Goal: Transaction & Acquisition: Purchase product/service

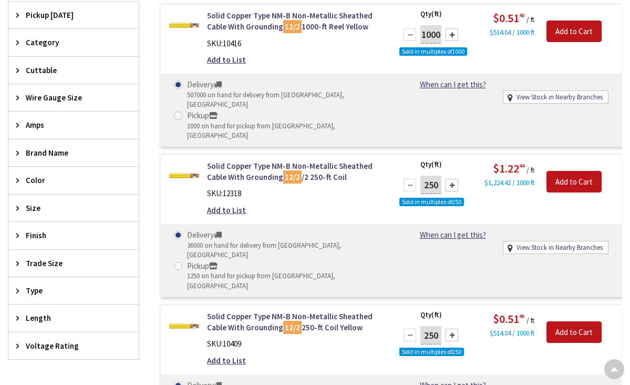
click at [452, 328] on div at bounding box center [451, 334] width 13 height 13
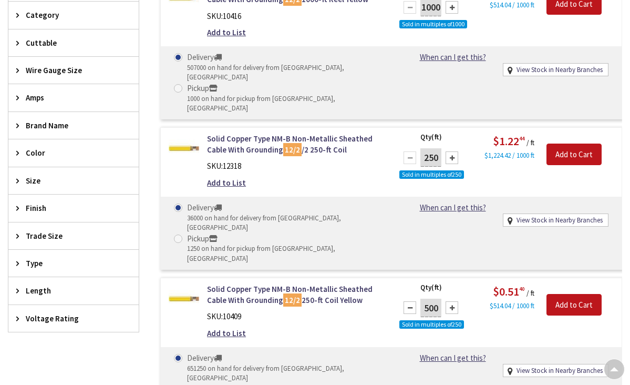
click at [451, 301] on div at bounding box center [451, 307] width 13 height 13
type input "1000"
click at [569, 294] on input "Add to Cart" at bounding box center [573, 305] width 55 height 22
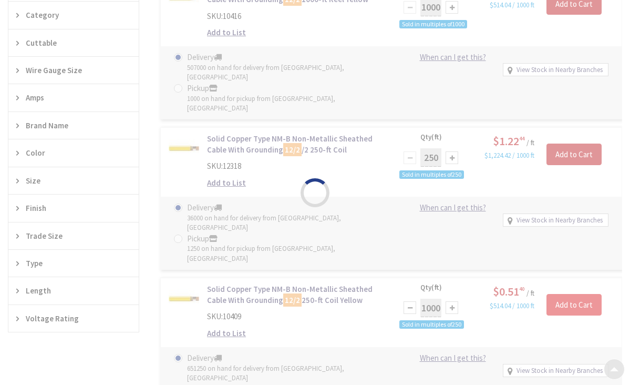
scroll to position [0, 0]
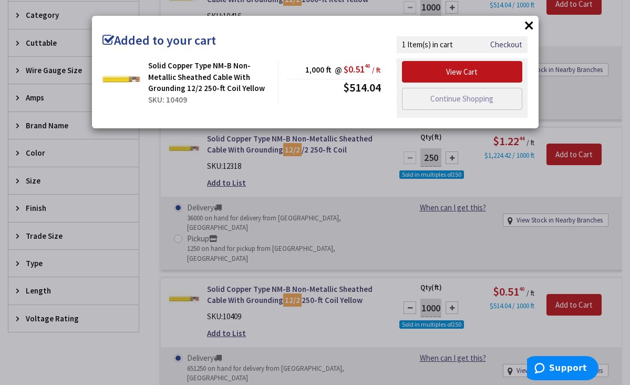
click at [528, 24] on button "×" at bounding box center [529, 25] width 16 height 16
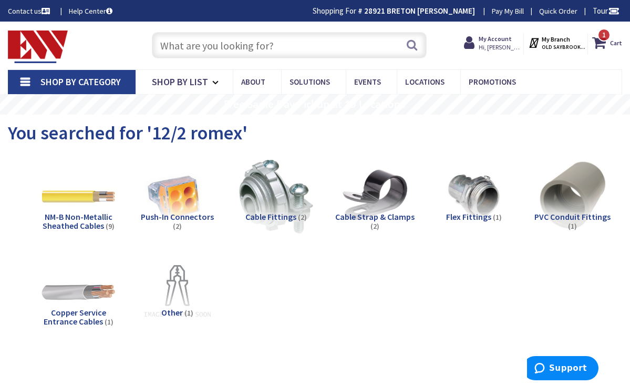
click at [244, 47] on input "text" at bounding box center [289, 45] width 275 height 26
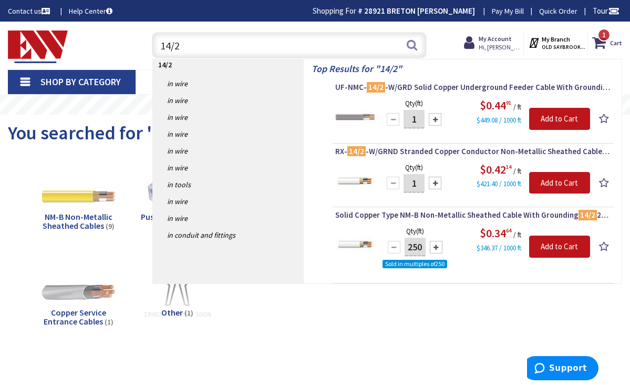
type input "14/2"
click at [437, 244] on div at bounding box center [436, 247] width 13 height 13
type input "500"
click at [572, 240] on input "Add to Cart" at bounding box center [559, 246] width 61 height 22
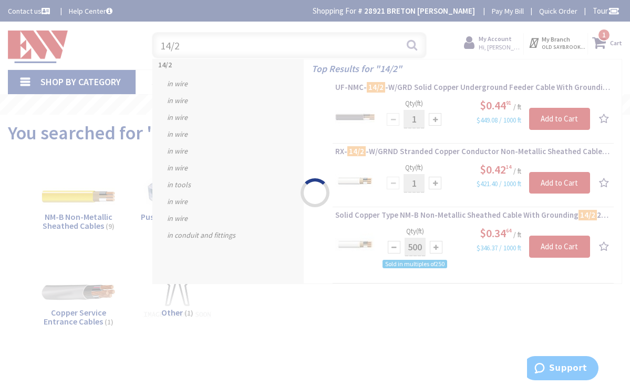
click at [219, 44] on div "Please wait..." at bounding box center [315, 192] width 630 height 385
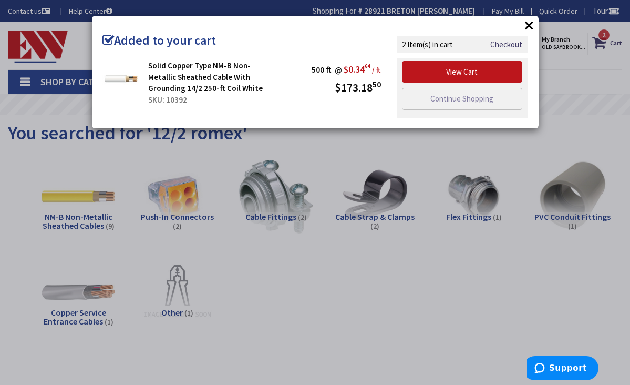
click at [527, 26] on button "×" at bounding box center [529, 25] width 16 height 16
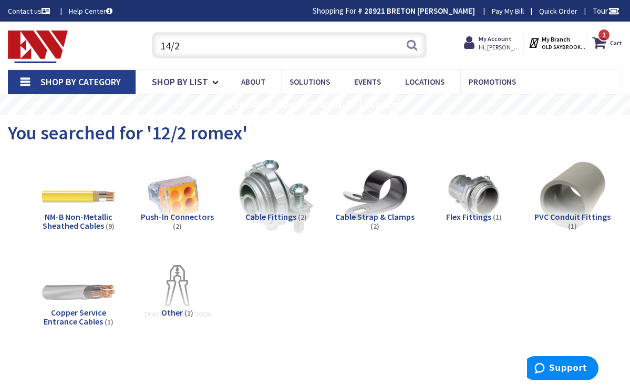
click at [245, 49] on input "14/2" at bounding box center [289, 45] width 275 height 26
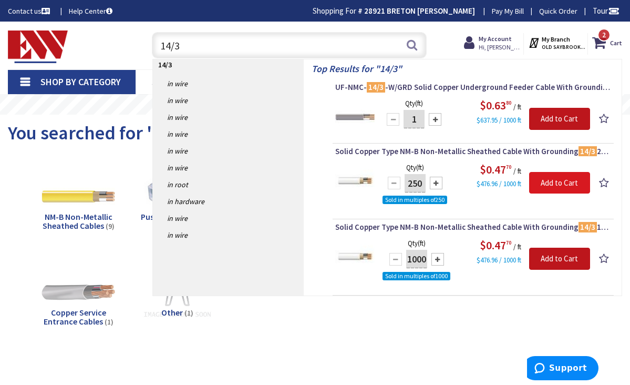
click at [548, 182] on input "Add to Cart" at bounding box center [559, 183] width 61 height 22
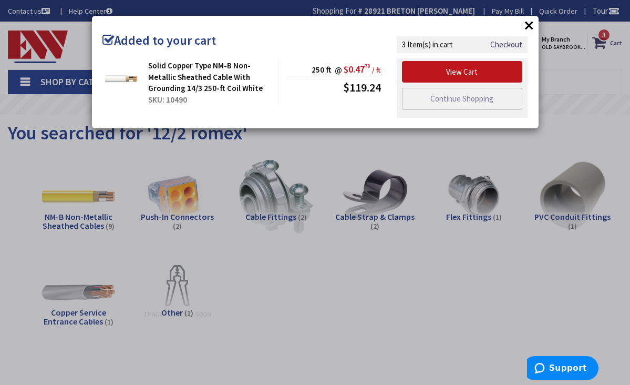
click at [530, 27] on button "×" at bounding box center [529, 25] width 16 height 16
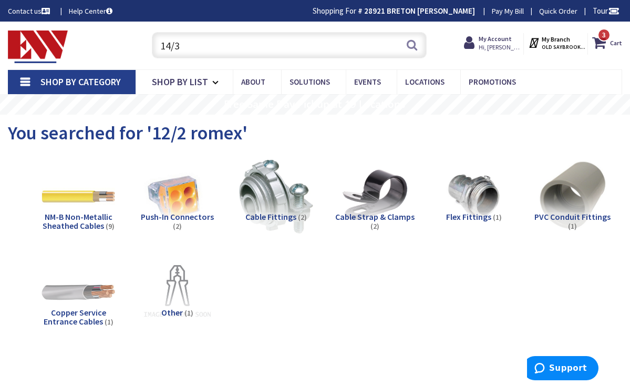
click at [308, 48] on input "14/3" at bounding box center [289, 45] width 275 height 26
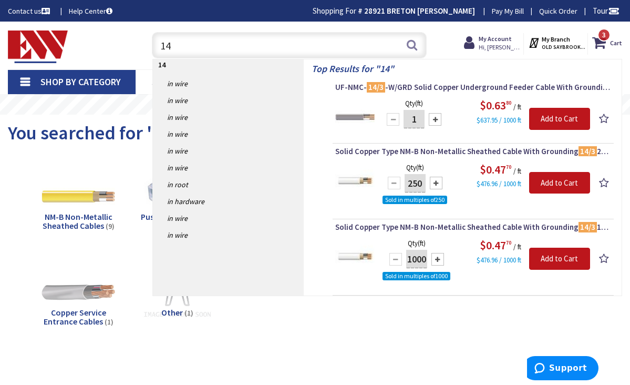
type input "1"
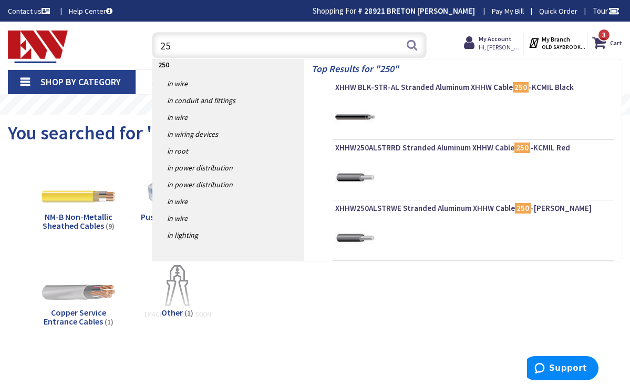
type input "2"
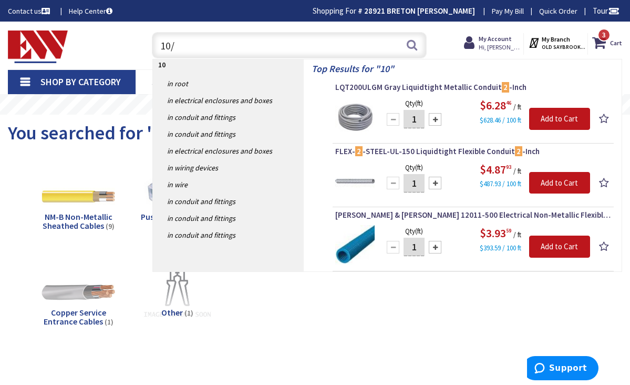
type input "10/2"
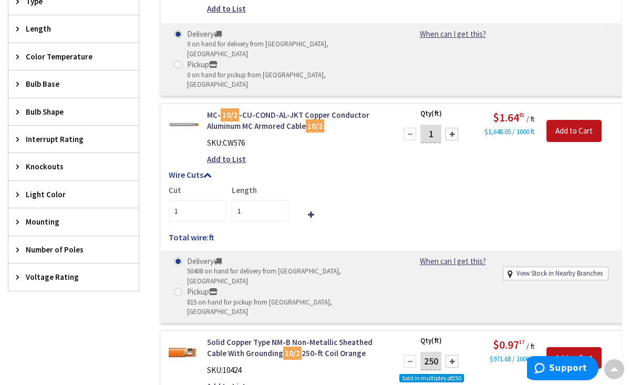
scroll to position [640, 0]
click at [573, 346] on input "Add to Cart" at bounding box center [573, 357] width 55 height 22
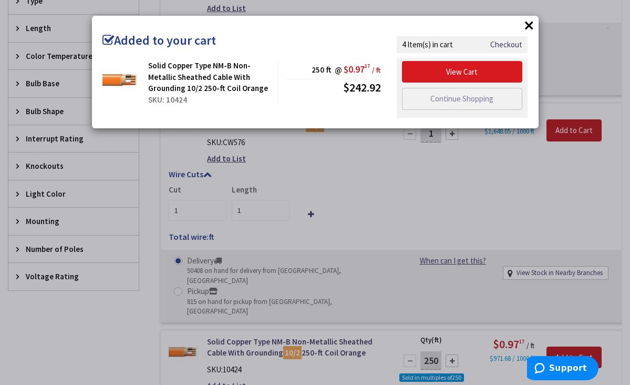
click at [488, 68] on link "View Cart" at bounding box center [462, 72] width 121 height 22
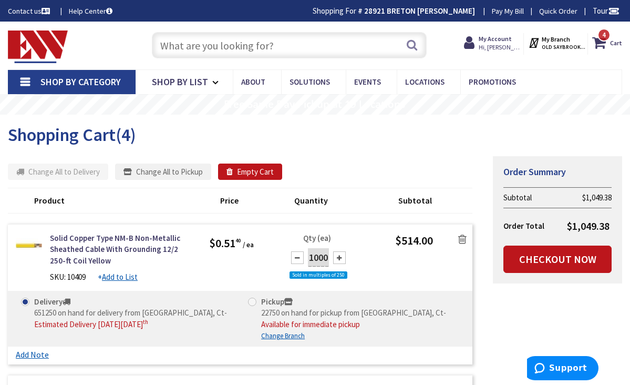
click at [217, 52] on input "text" at bounding box center [289, 45] width 275 height 26
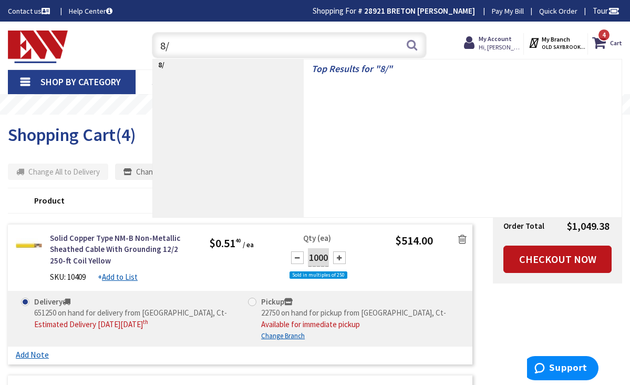
type input "8/2"
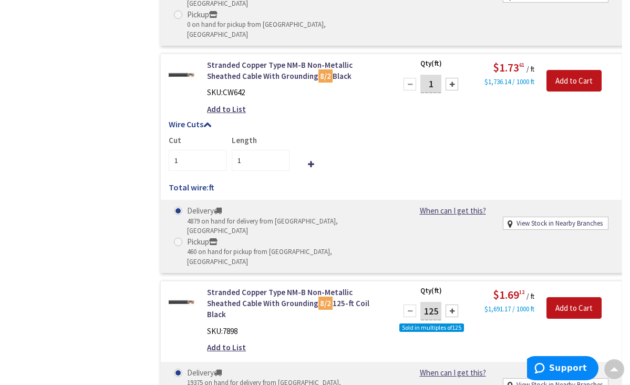
scroll to position [700, 0]
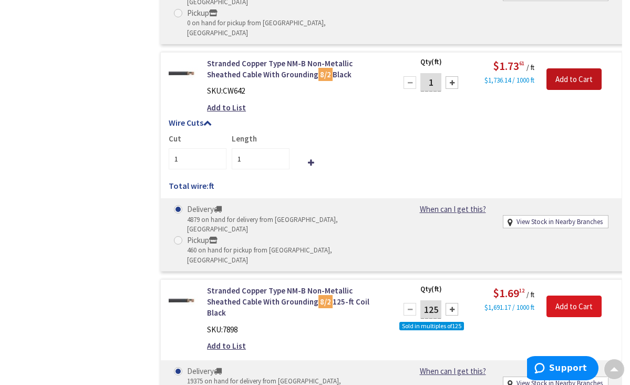
click at [569, 295] on input "Add to Cart" at bounding box center [573, 306] width 55 height 22
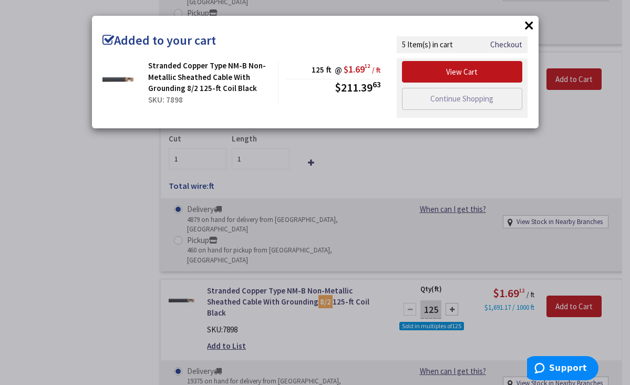
click at [526, 24] on button "×" at bounding box center [529, 25] width 16 height 16
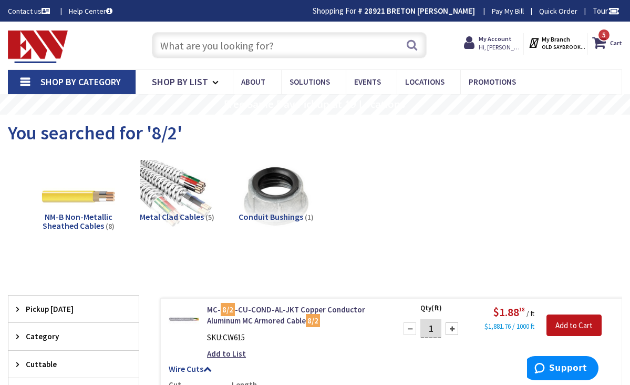
scroll to position [0, 0]
click at [243, 57] on input "text" at bounding box center [289, 45] width 275 height 26
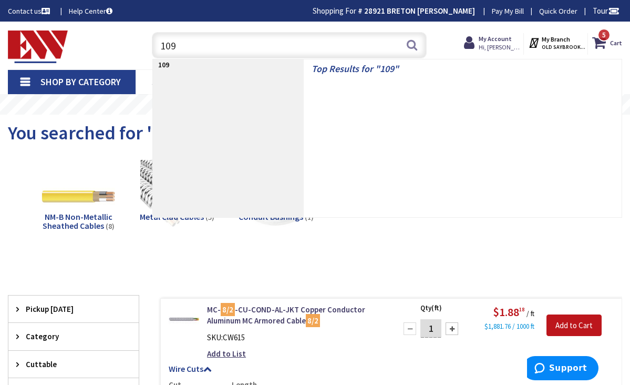
type input "1098"
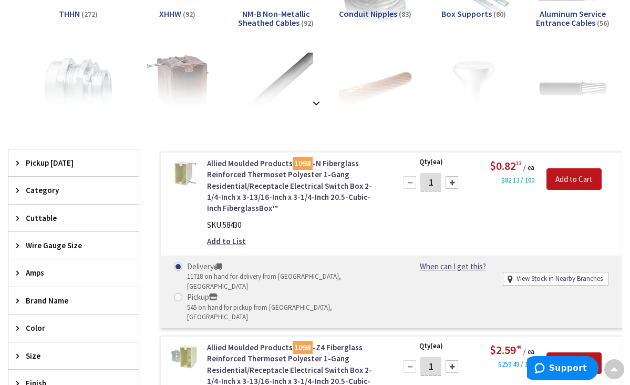
scroll to position [208, 0]
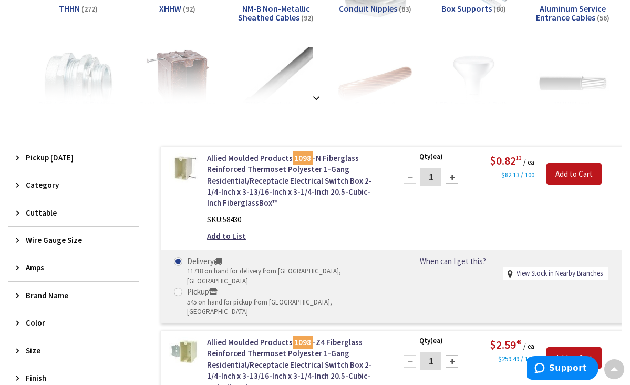
click at [437, 174] on input "1" at bounding box center [430, 177] width 21 height 18
type input "100"
click at [556, 175] on input "Add to Cart" at bounding box center [573, 174] width 55 height 22
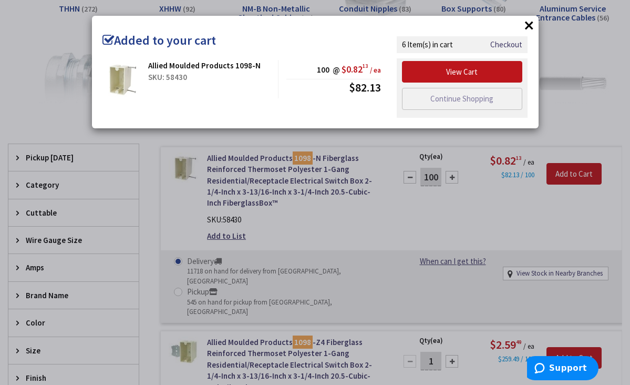
click at [531, 25] on button "×" at bounding box center [529, 25] width 16 height 16
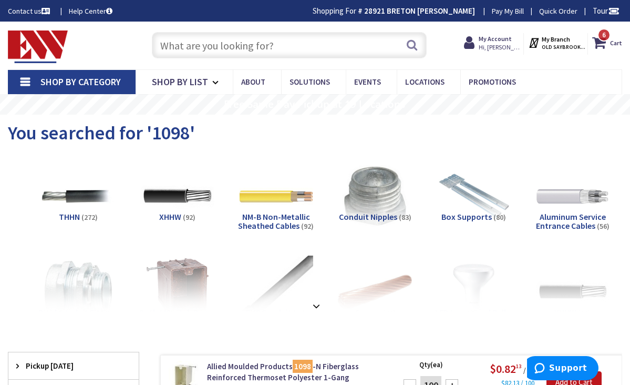
scroll to position [0, 0]
click at [372, 45] on input "text" at bounding box center [289, 45] width 275 height 26
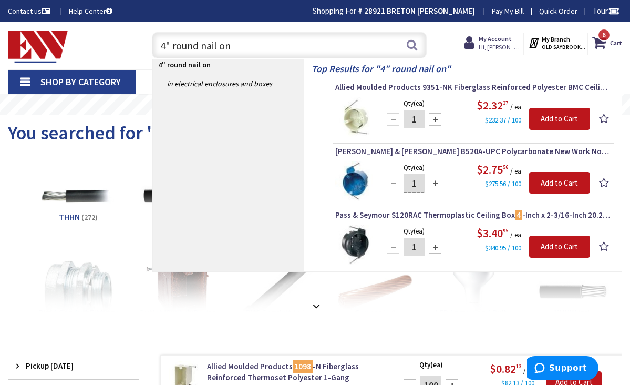
type input "4" round nail on"
click at [439, 119] on div at bounding box center [435, 119] width 13 height 13
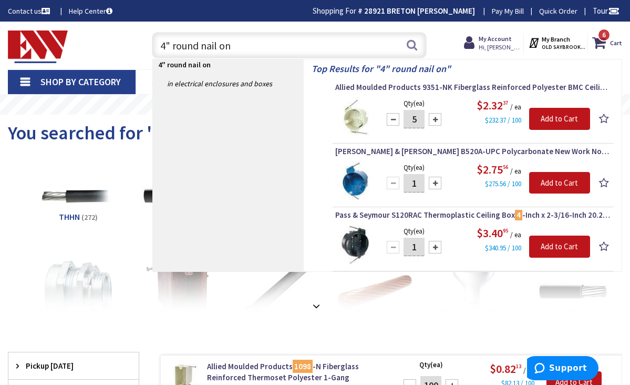
click at [439, 119] on div at bounding box center [435, 119] width 13 height 13
type input "6"
click at [548, 117] on input "Add to Cart" at bounding box center [559, 119] width 61 height 22
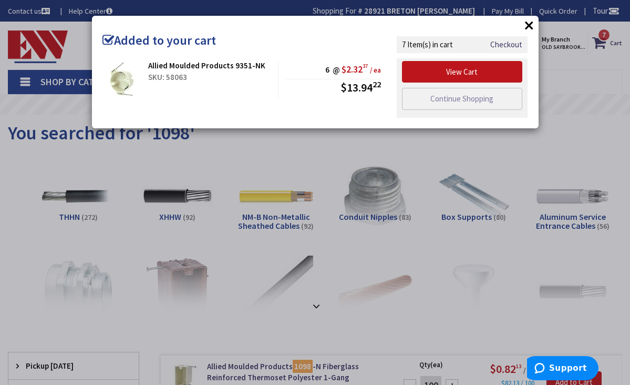
click at [527, 26] on button "×" at bounding box center [529, 25] width 16 height 16
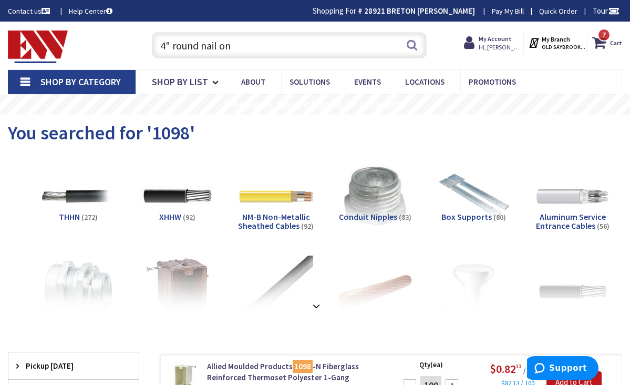
click at [261, 45] on input "4" round nail on" at bounding box center [289, 45] width 275 height 26
type input "4"
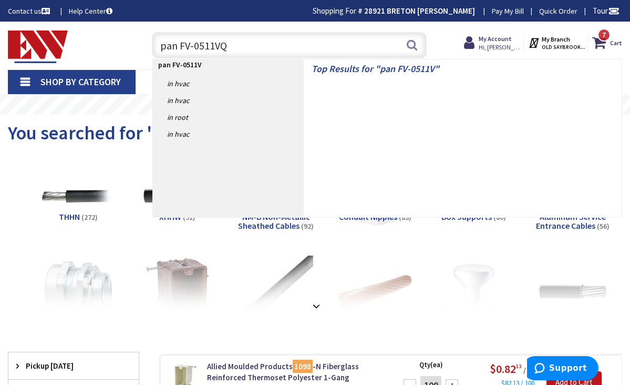
type input "pan FV-0511VQ1"
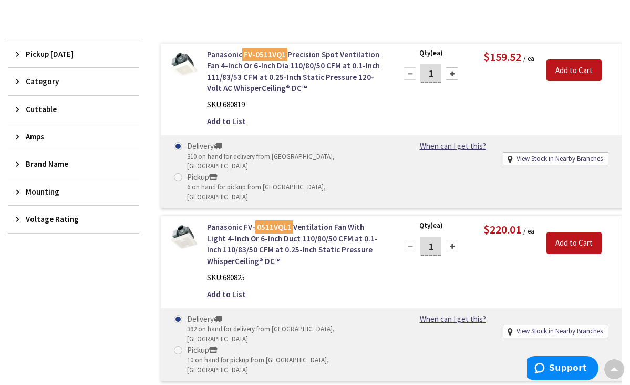
scroll to position [253, 0]
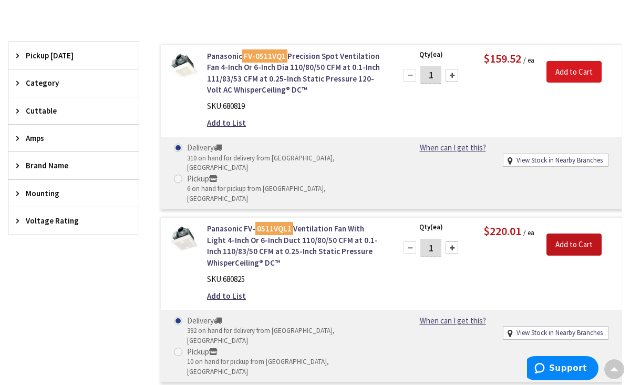
click at [567, 69] on input "Add to Cart" at bounding box center [573, 72] width 55 height 22
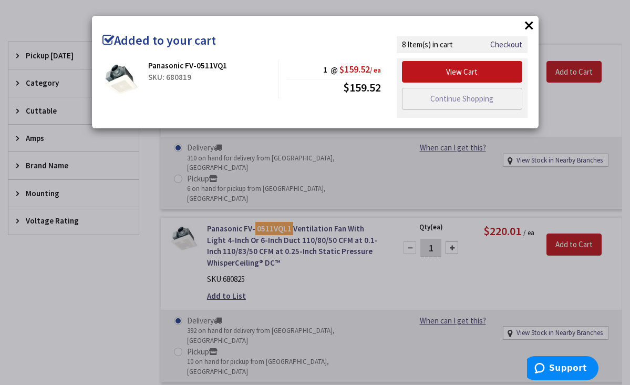
click at [529, 26] on button "×" at bounding box center [529, 25] width 16 height 16
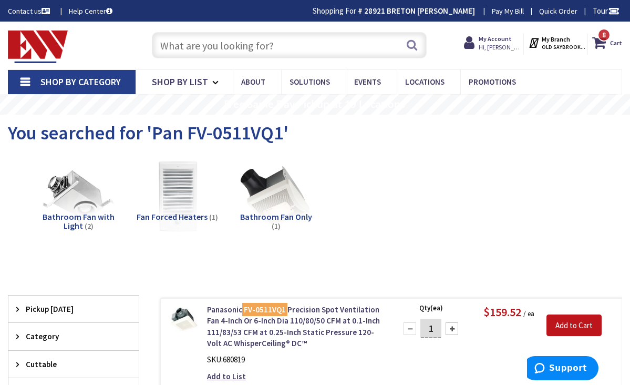
scroll to position [0, 0]
click at [267, 49] on input "text" at bounding box center [289, 45] width 275 height 26
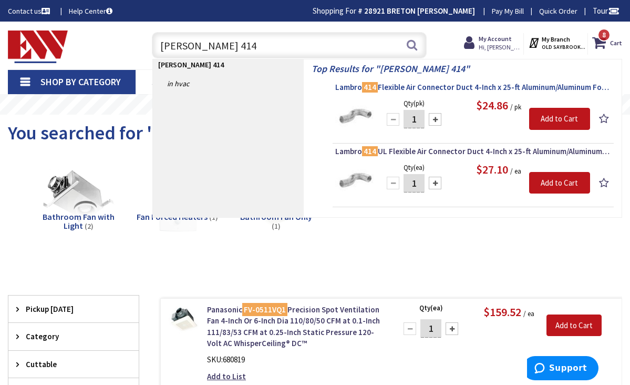
type input "[PERSON_NAME] 414"
click at [434, 90] on span "Lambro 414 Flexible Air Connector Duct 4-Inch x 25-ft Aluminum/Aluminum Foil La…" at bounding box center [473, 87] width 276 height 11
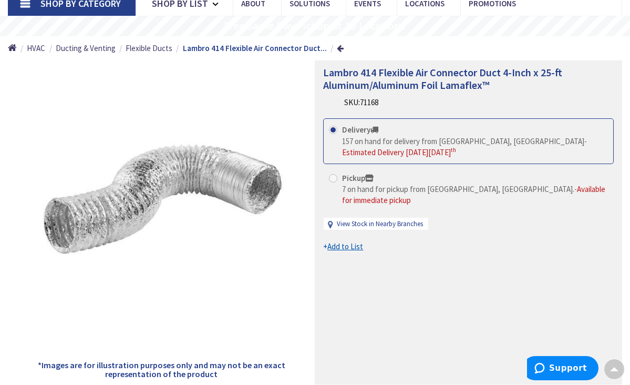
scroll to position [70, 0]
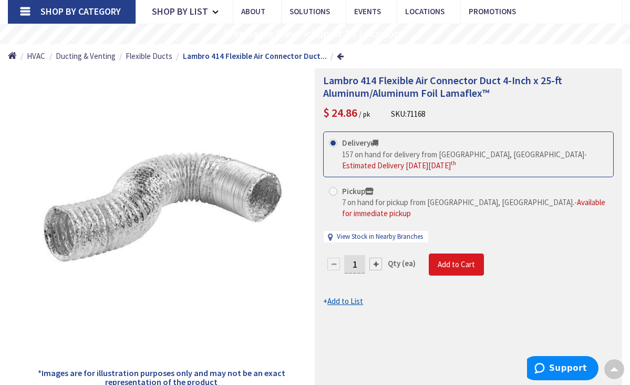
click at [459, 259] on span "Add to Cart" at bounding box center [456, 264] width 37 height 10
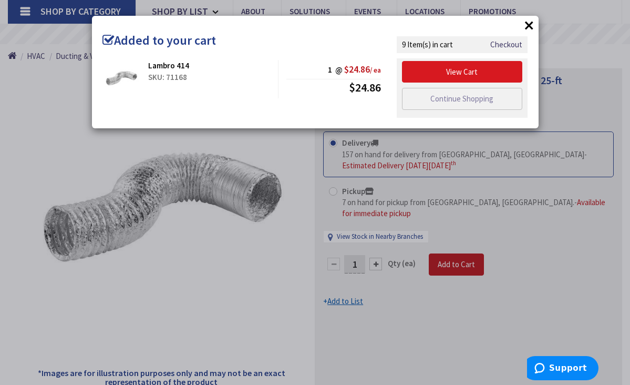
click at [441, 71] on link "View Cart" at bounding box center [462, 72] width 121 height 22
